Goal: Task Accomplishment & Management: Manage account settings

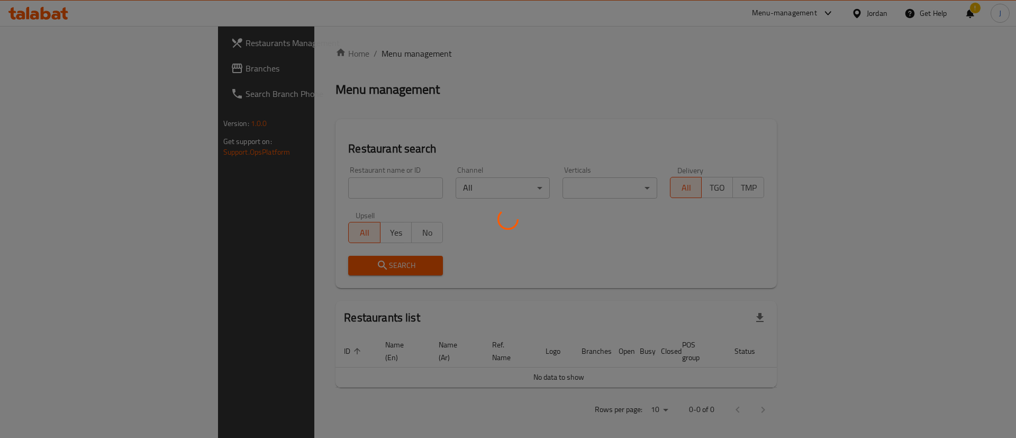
click at [340, 188] on div at bounding box center [508, 219] width 1016 height 438
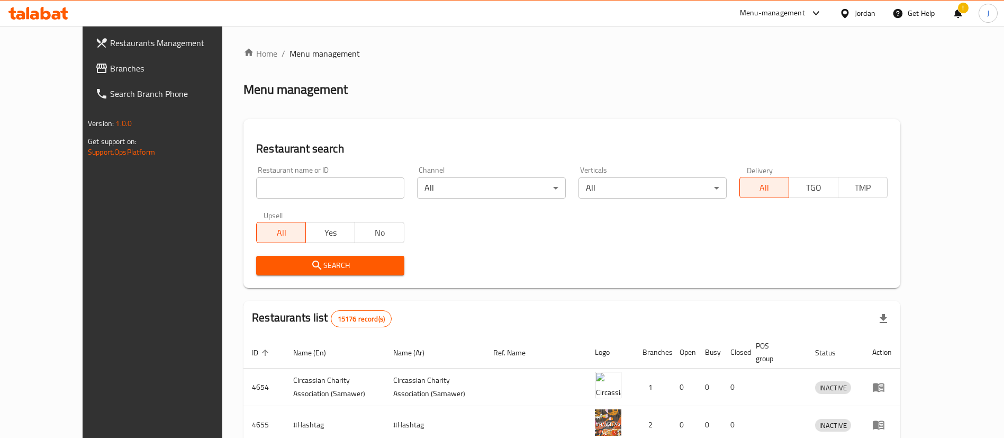
click at [346, 187] on input "search" at bounding box center [330, 187] width 148 height 21
type input "hybri"
click button "Search" at bounding box center [330, 266] width 148 height 20
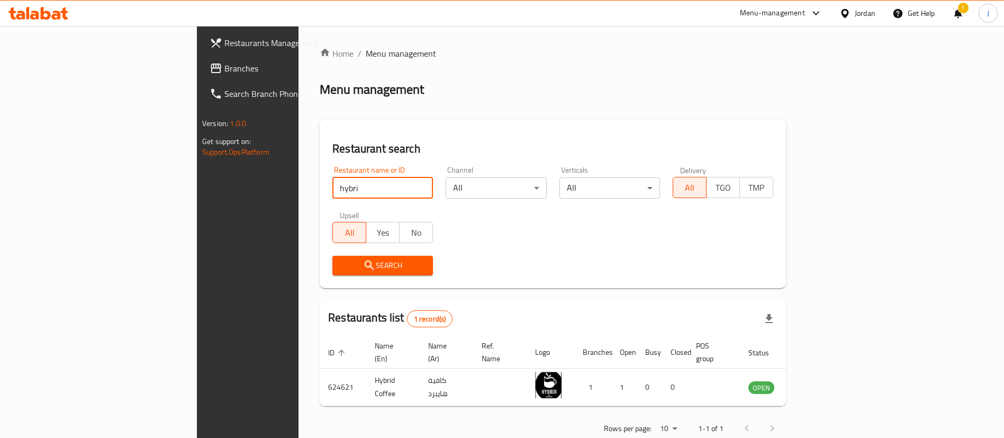
scroll to position [14, 0]
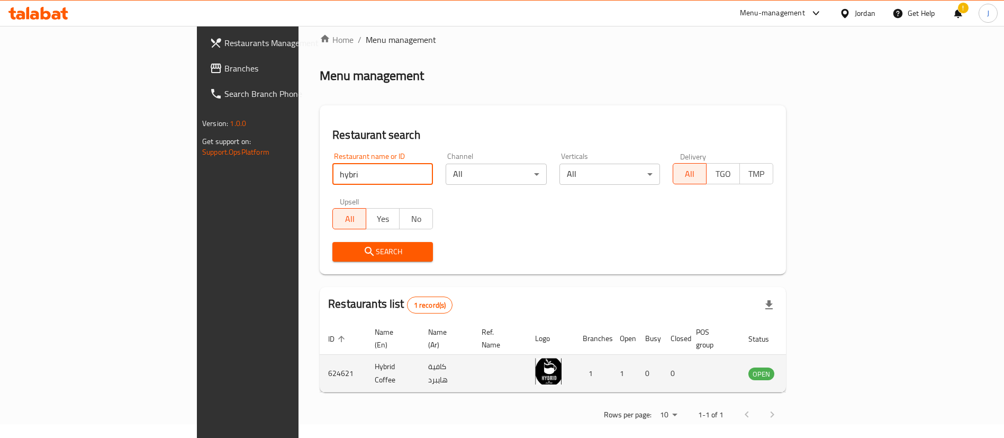
click at [832, 369] on td "enhanced table" at bounding box center [814, 374] width 37 height 38
click at [816, 369] on icon "enhanced table" at bounding box center [811, 373] width 12 height 9
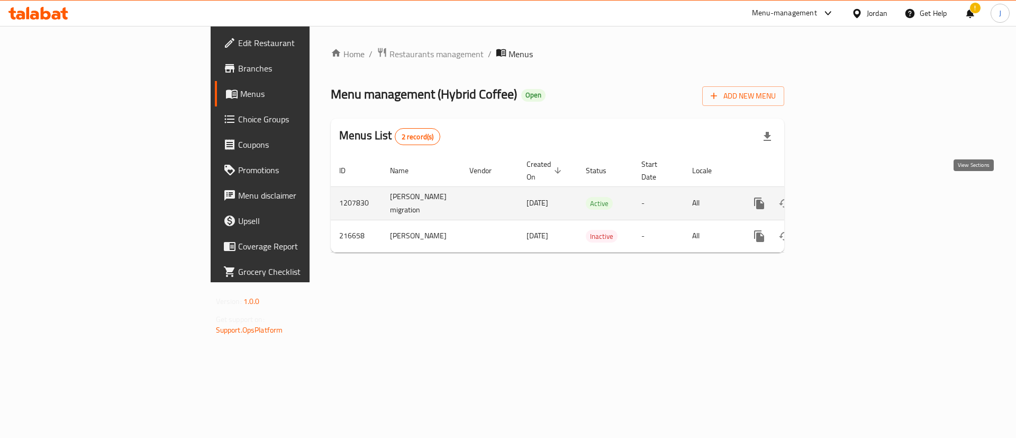
click at [848, 198] on link "enhanced table" at bounding box center [835, 203] width 25 height 25
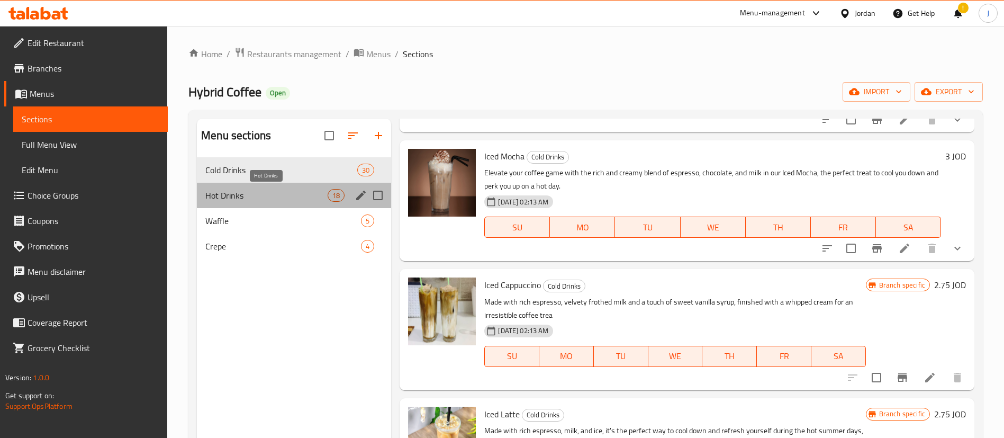
click at [222, 195] on span "Hot Drinks" at bounding box center [266, 195] width 122 height 13
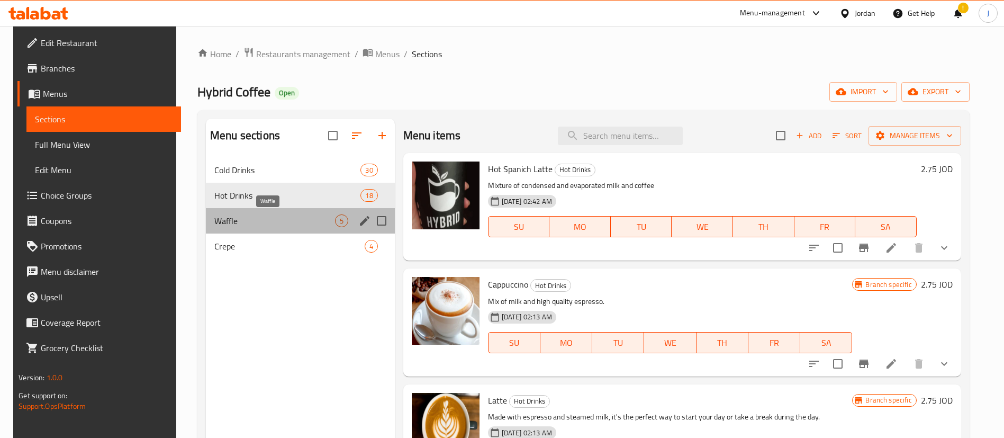
click at [267, 219] on span "Waffle" at bounding box center [274, 220] width 121 height 13
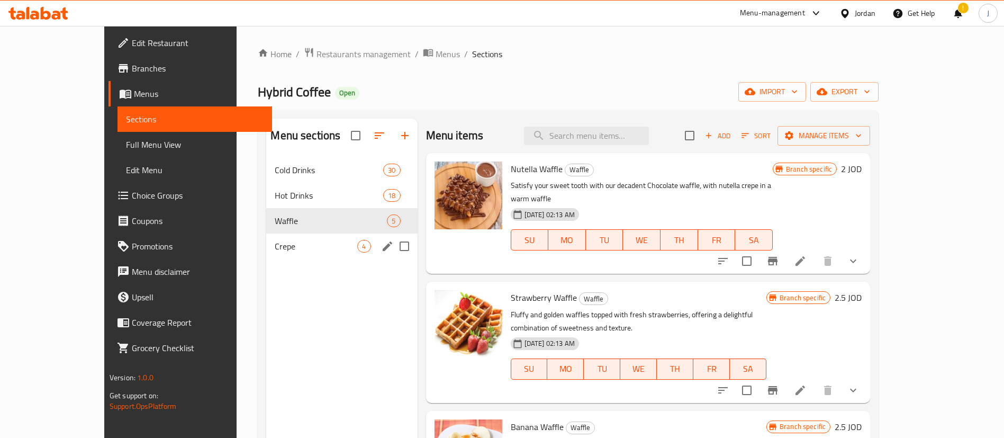
click at [274, 254] on div "Crepe 4" at bounding box center [341, 245] width 151 height 25
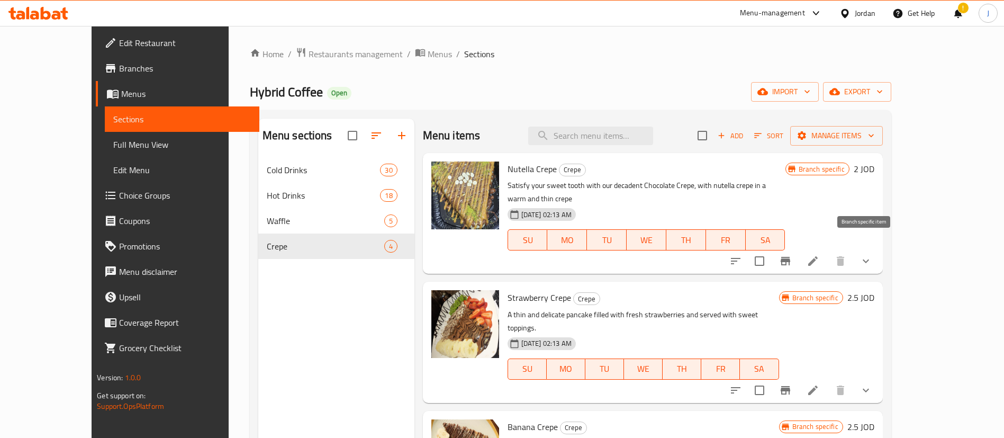
click at [792, 255] on icon "Branch-specific-item" at bounding box center [785, 261] width 13 height 13
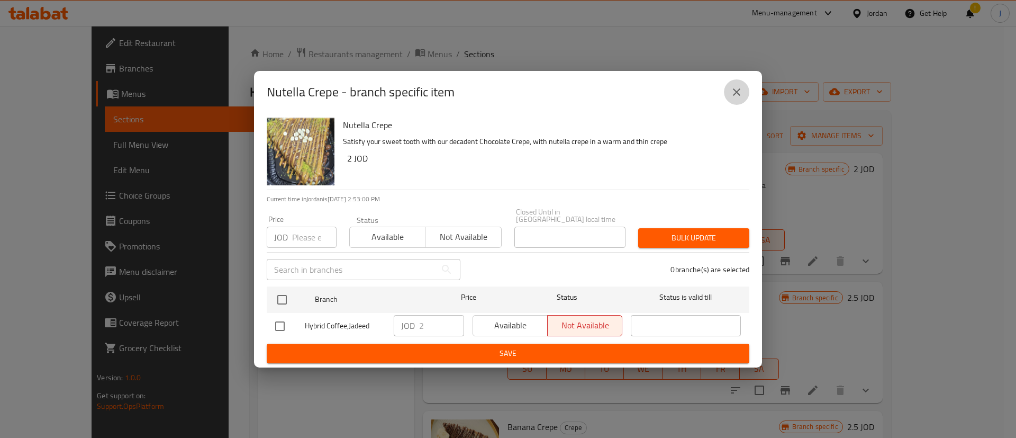
click at [735, 98] on icon "close" at bounding box center [736, 92] width 13 height 13
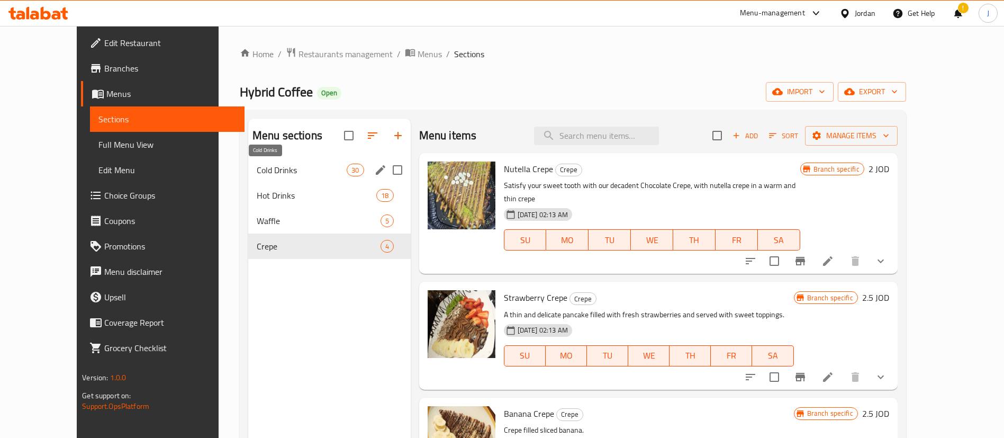
click at [257, 165] on span "Cold Drinks" at bounding box center [302, 170] width 90 height 13
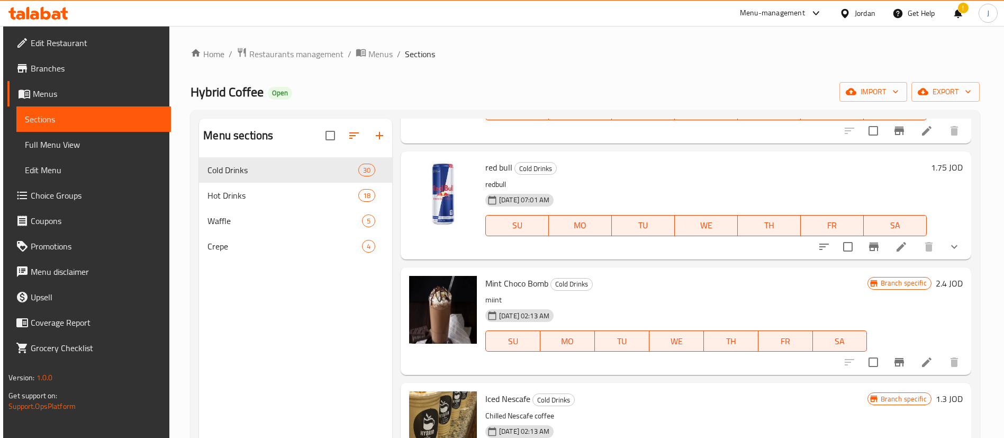
scroll to position [556, 0]
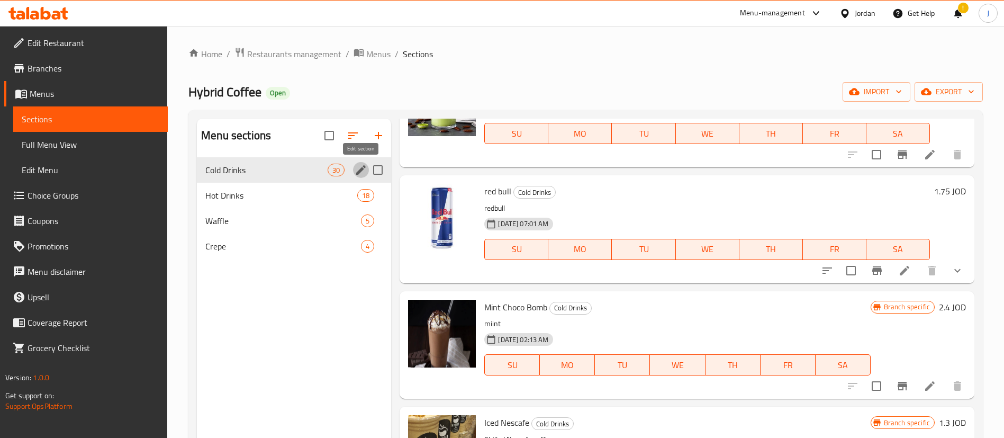
click at [354, 167] on button "edit" at bounding box center [361, 170] width 16 height 16
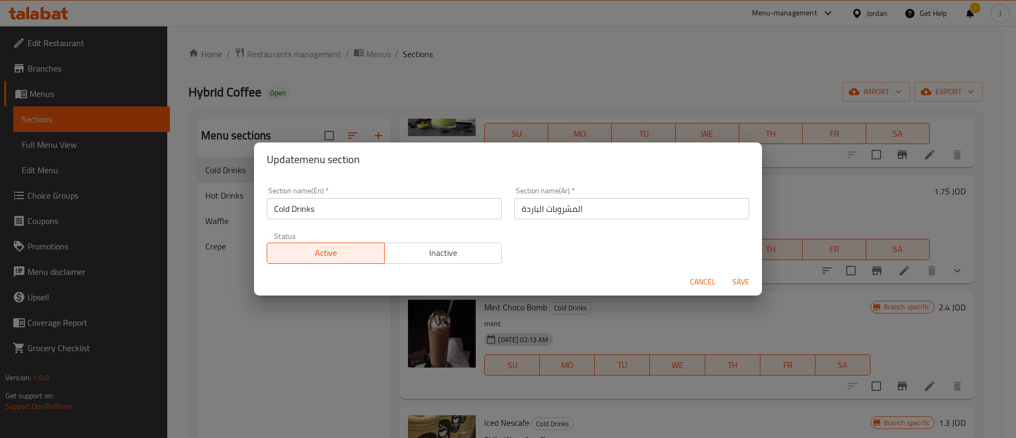
click at [704, 278] on span "Cancel" at bounding box center [702, 281] width 25 height 13
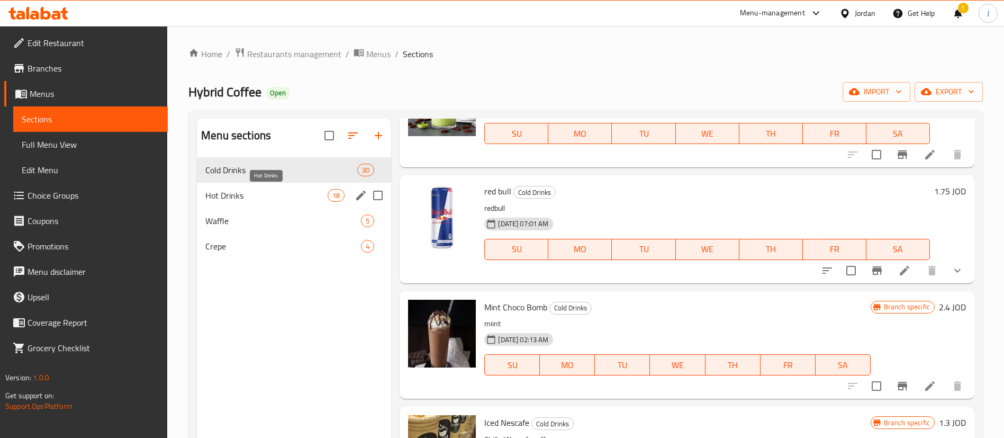
click at [250, 195] on span "Hot Drinks" at bounding box center [266, 195] width 122 height 13
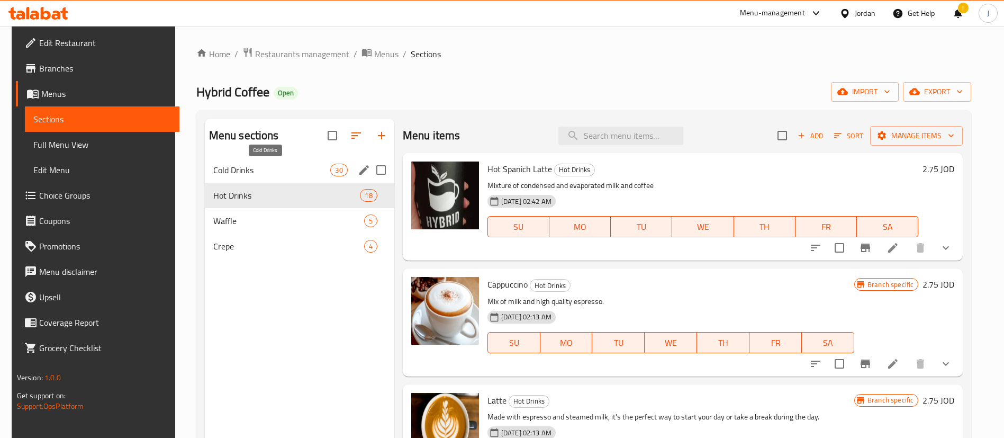
click at [270, 167] on span "Cold Drinks" at bounding box center [272, 170] width 118 height 13
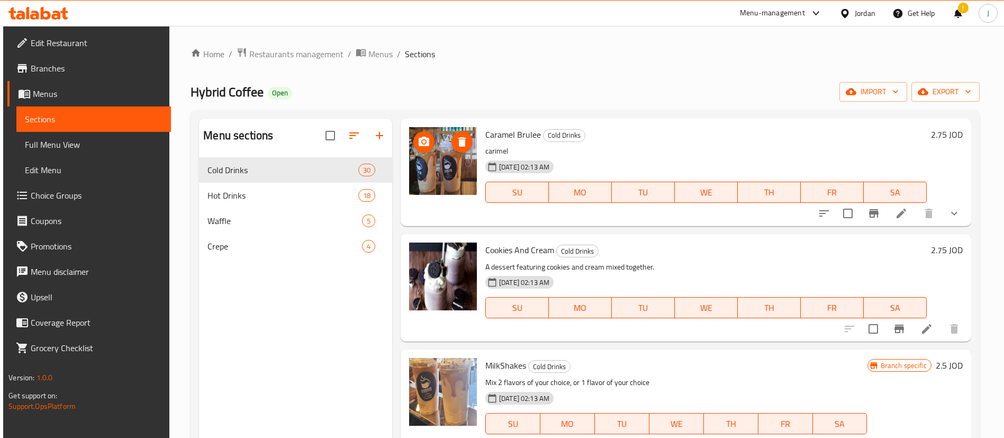
scroll to position [1111, 0]
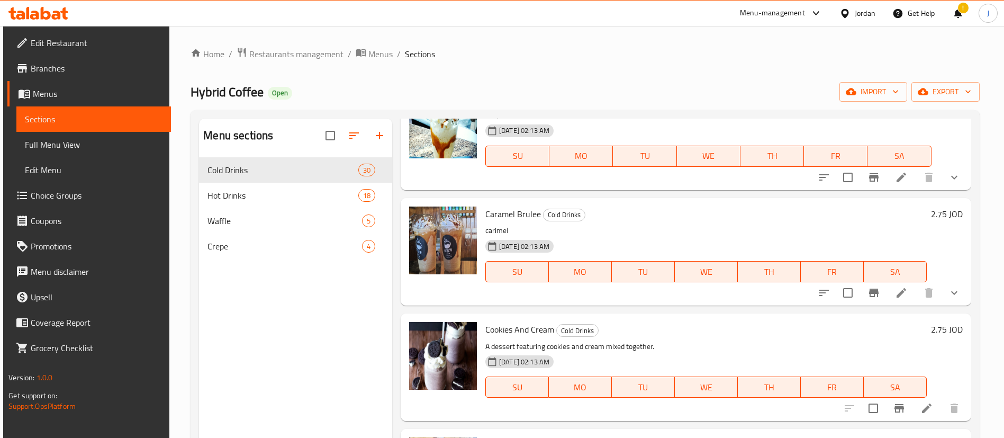
click at [50, 71] on span "Branches" at bounding box center [97, 68] width 132 height 13
